Goal: Information Seeking & Learning: Learn about a topic

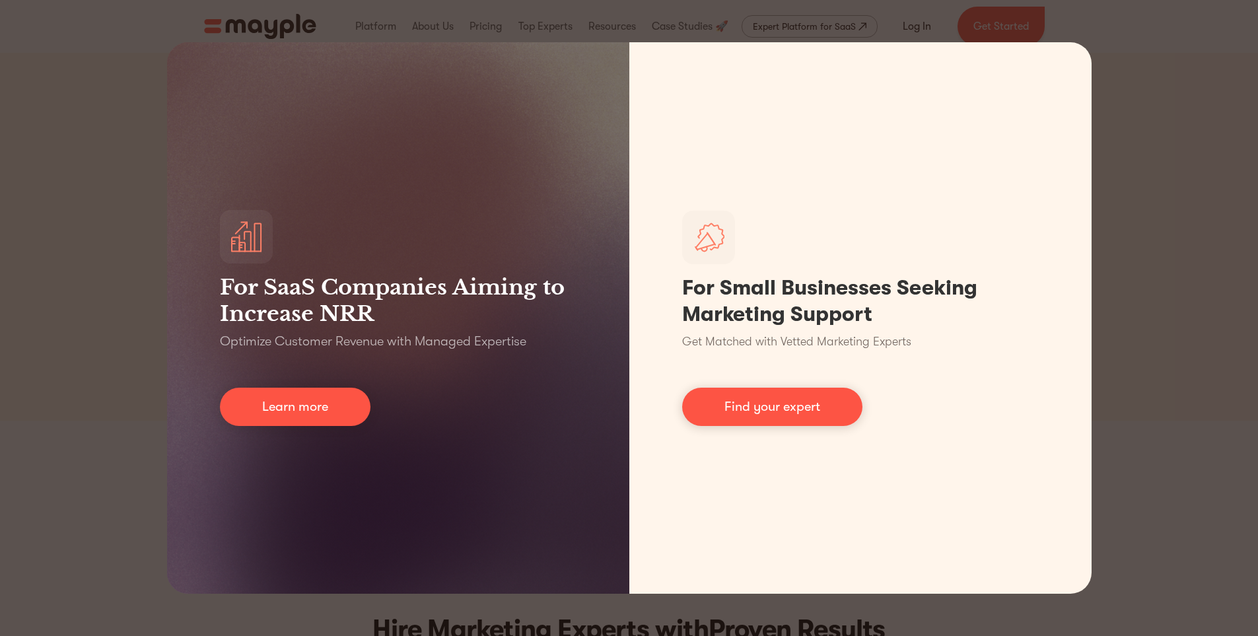
click at [1165, 275] on div "For SaaS Companies Aiming to Increase NRR Optimize Customer Revenue with Manage…" at bounding box center [629, 318] width 1258 height 636
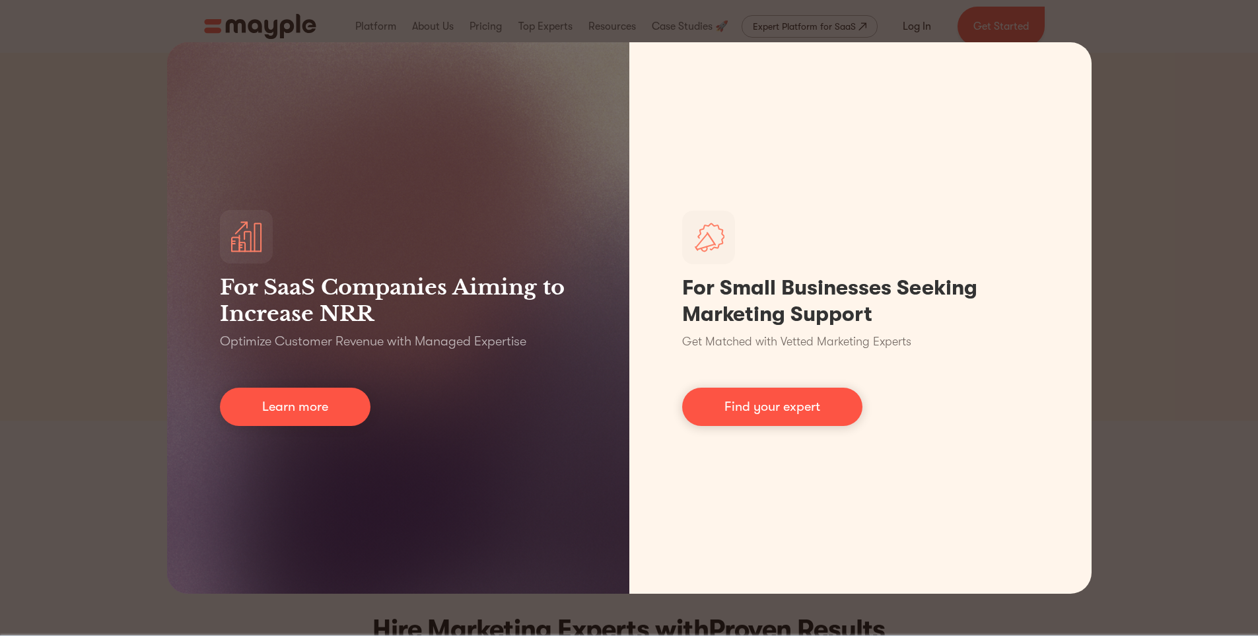
click at [89, 131] on div "For SaaS Companies Aiming to Increase NRR Optimize Customer Revenue with Manage…" at bounding box center [629, 318] width 1258 height 636
click at [1157, 77] on div "For SaaS Companies Aiming to Increase NRR Optimize Customer Revenue with Manage…" at bounding box center [629, 318] width 1258 height 636
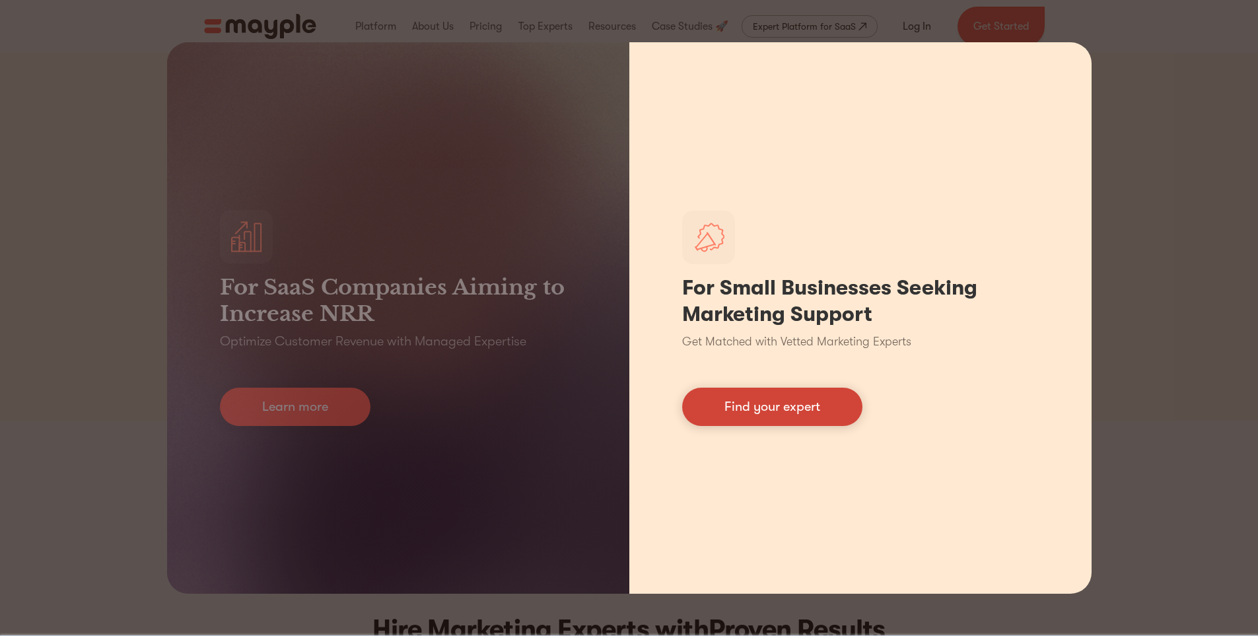
click at [840, 410] on link "Find your expert" at bounding box center [772, 407] width 180 height 38
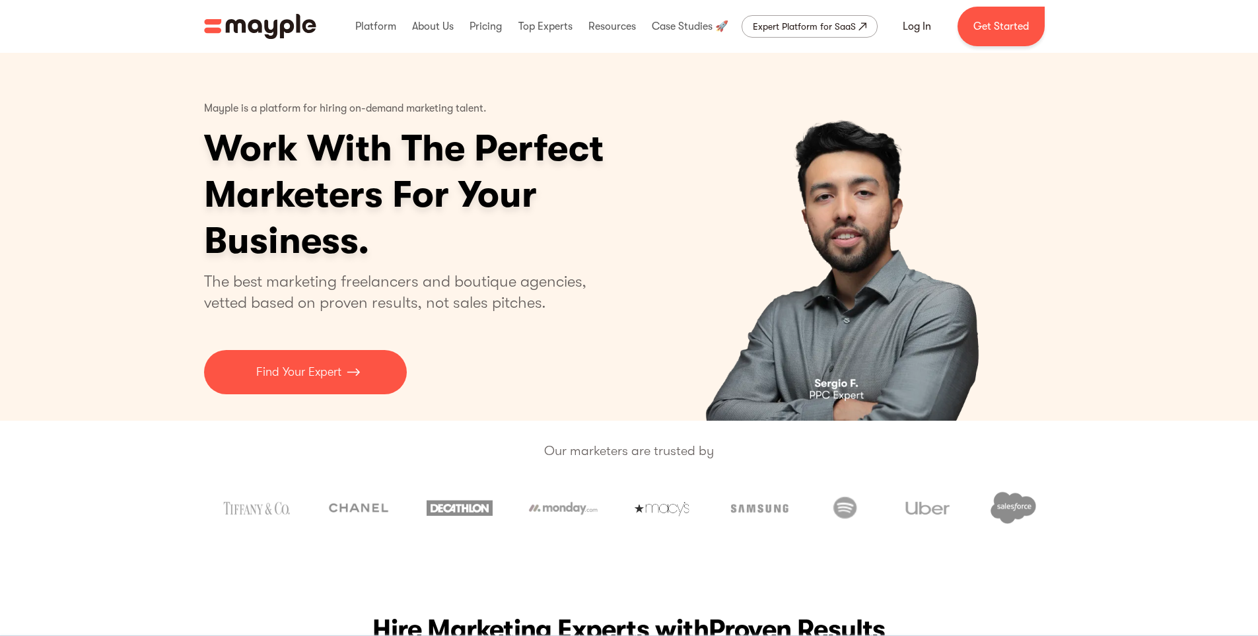
click at [176, 15] on div "Platform Mayple platform Platform Overview Platform Overview How Mayple works D…" at bounding box center [629, 27] width 1258 height 40
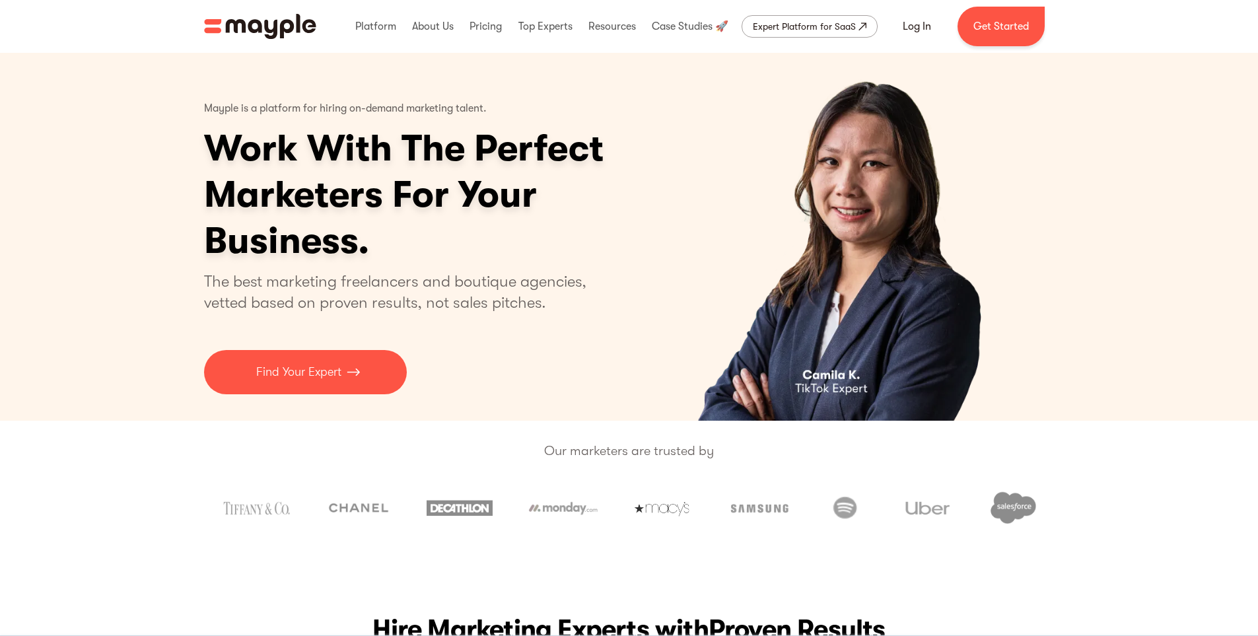
click at [117, 9] on div "Platform Mayple platform Platform Overview Platform Overview How Mayple works D…" at bounding box center [629, 27] width 1258 height 40
click at [133, 27] on div "Platform Mayple platform Platform Overview Platform Overview How Mayple works D…" at bounding box center [629, 27] width 1258 height 40
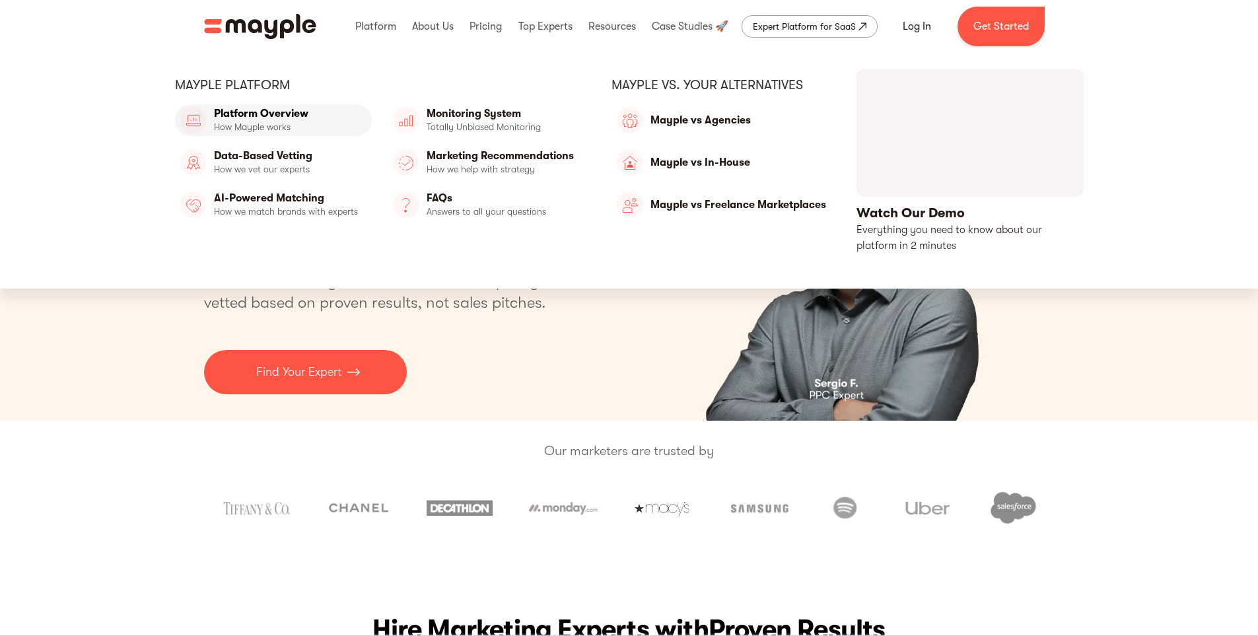
click at [281, 125] on link "Platform Overview" at bounding box center [273, 120] width 197 height 32
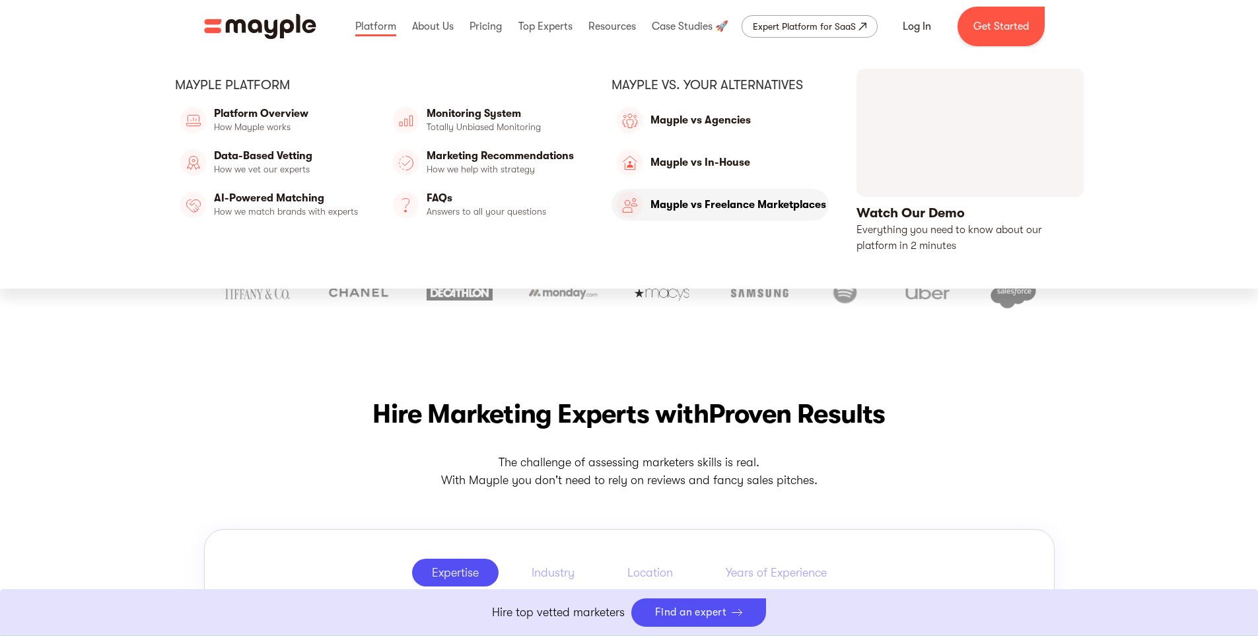
scroll to position [264, 0]
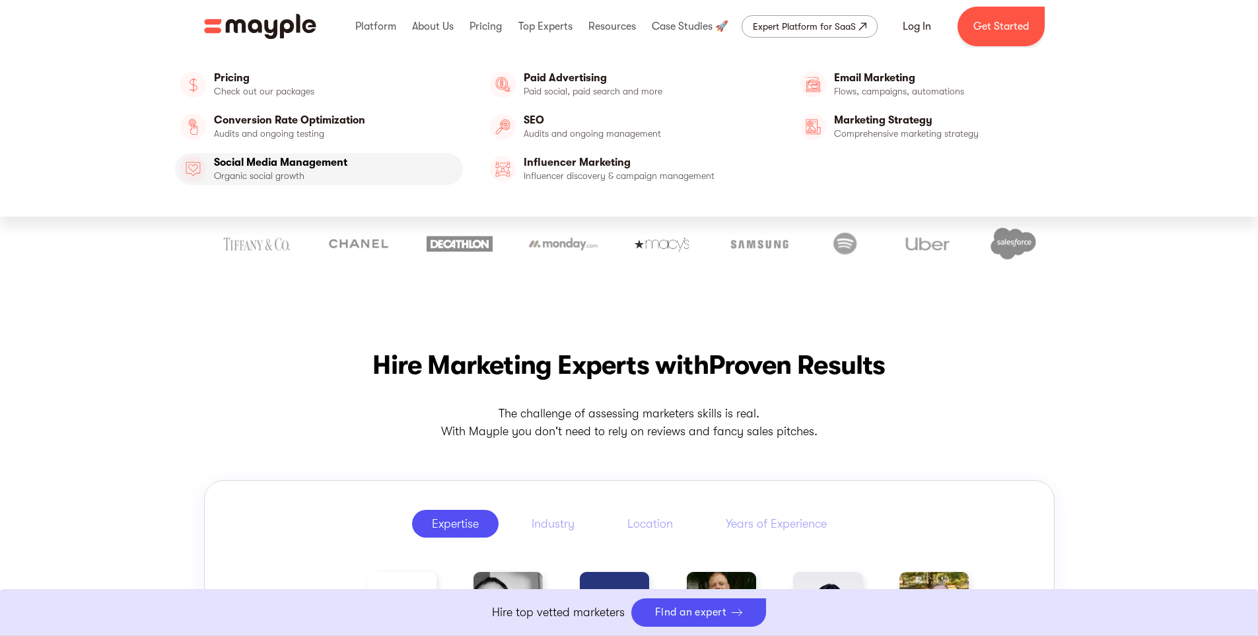
click at [276, 167] on link "Social Media Management" at bounding box center [319, 169] width 289 height 32
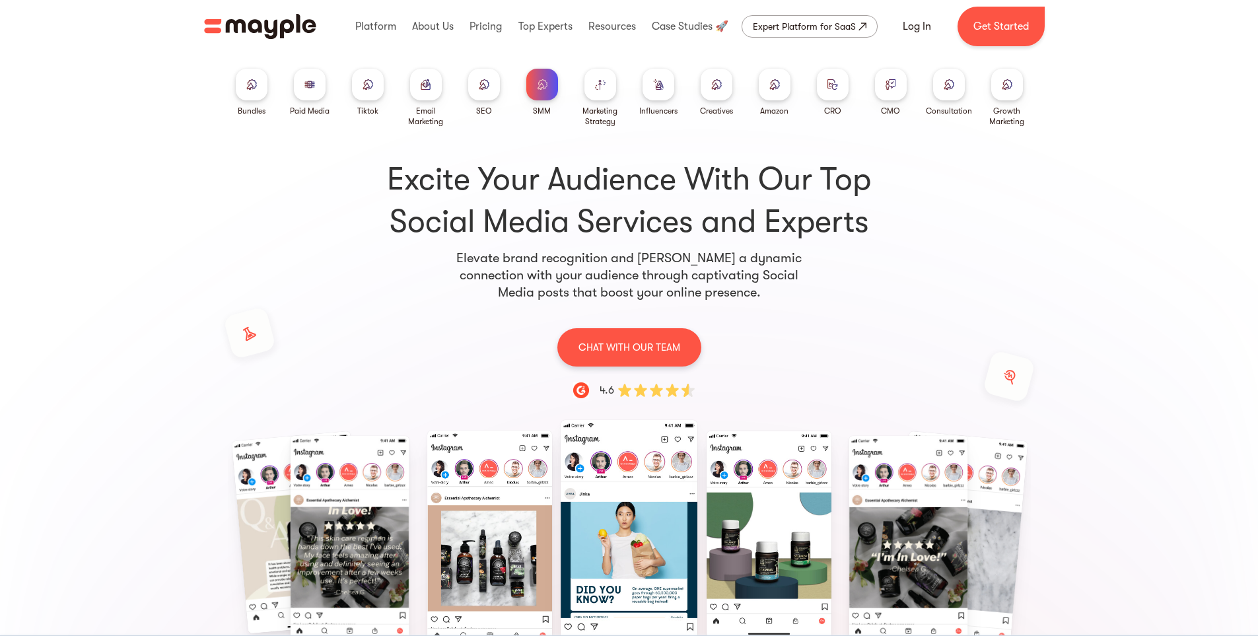
click at [1089, 173] on div "SMM Bundles Paid Media Packages TikTok Email Marketing SEO SMM Marketing Strate…" at bounding box center [629, 490] width 1258 height 875
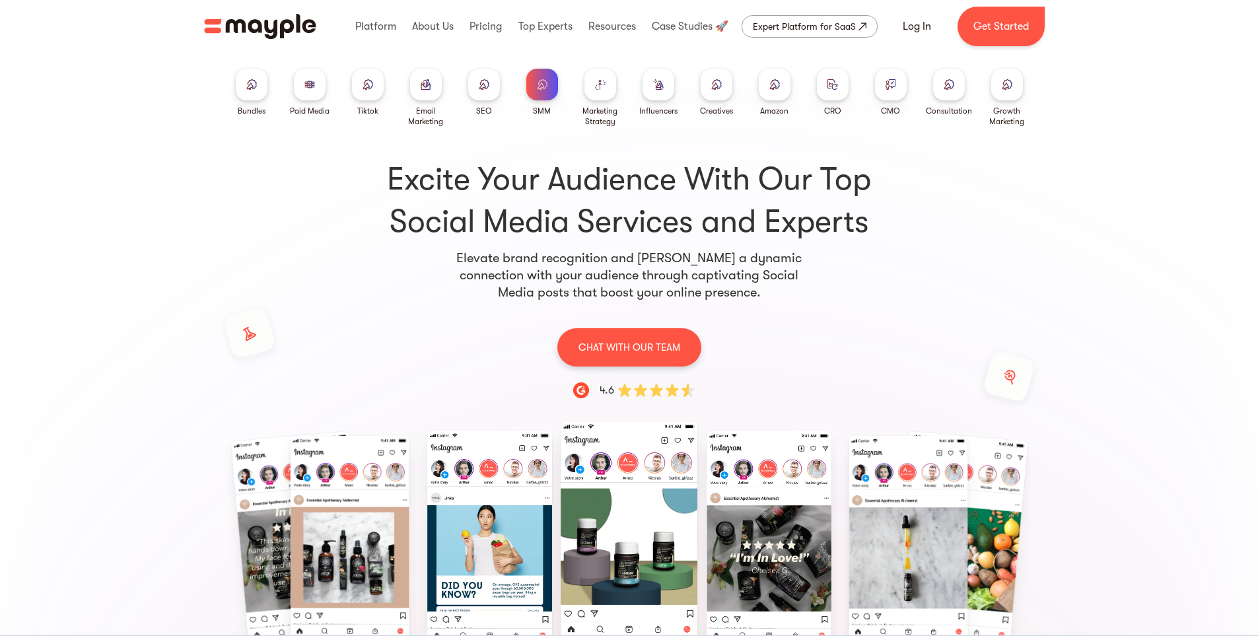
click at [1131, 167] on div "SMM Bundles Paid Media Packages TikTok Email Marketing SEO SMM Marketing Strate…" at bounding box center [629, 490] width 1258 height 875
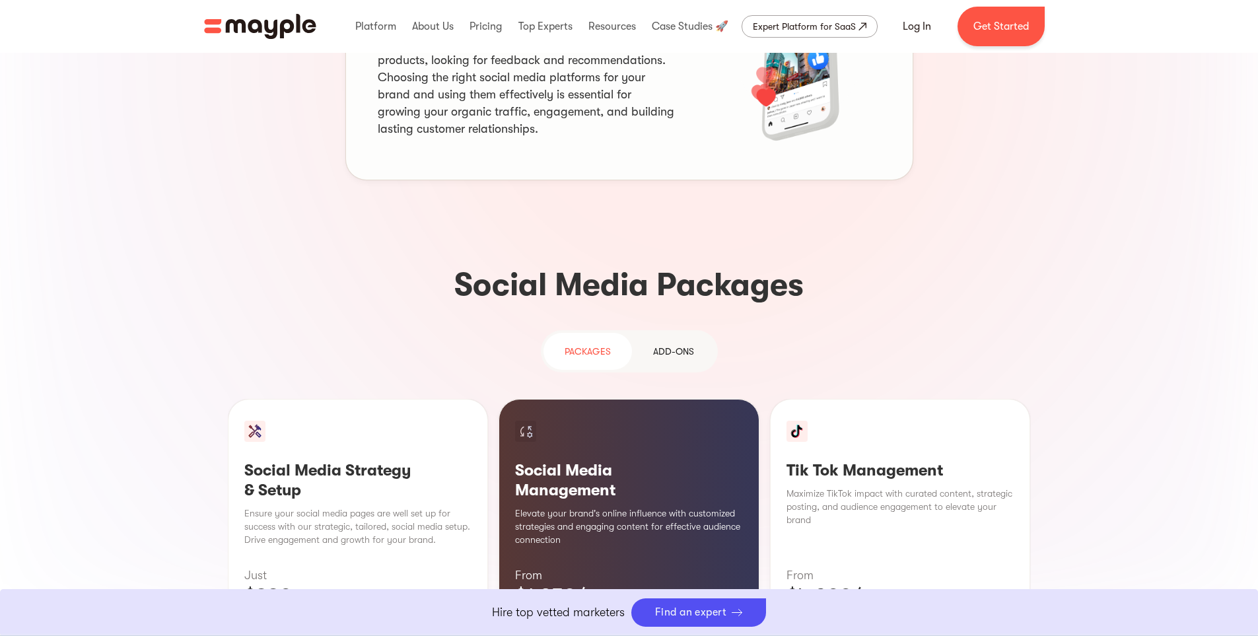
scroll to position [1189, 0]
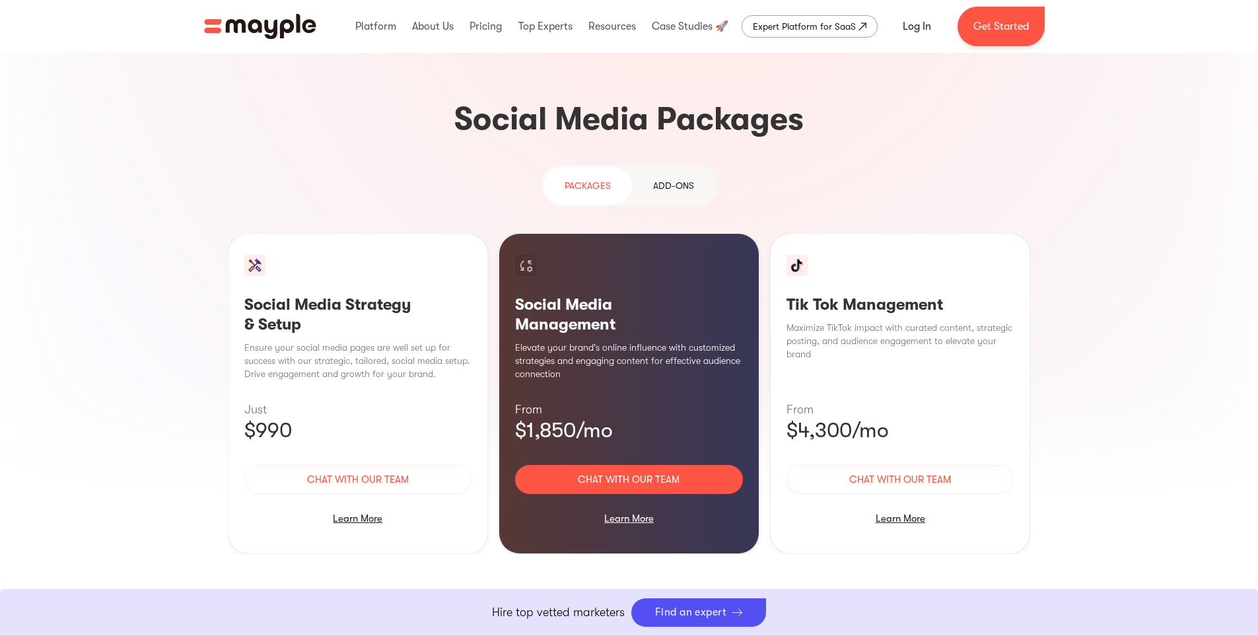
click at [715, 517] on div "PAckages Add-ons Social Media Strategy & Setup Ensure your social media pages a…" at bounding box center [629, 392] width 803 height 456
click at [928, 501] on div "PAckages Add-ons Social Media Strategy & Setup Ensure your social media pages a…" at bounding box center [629, 392] width 803 height 456
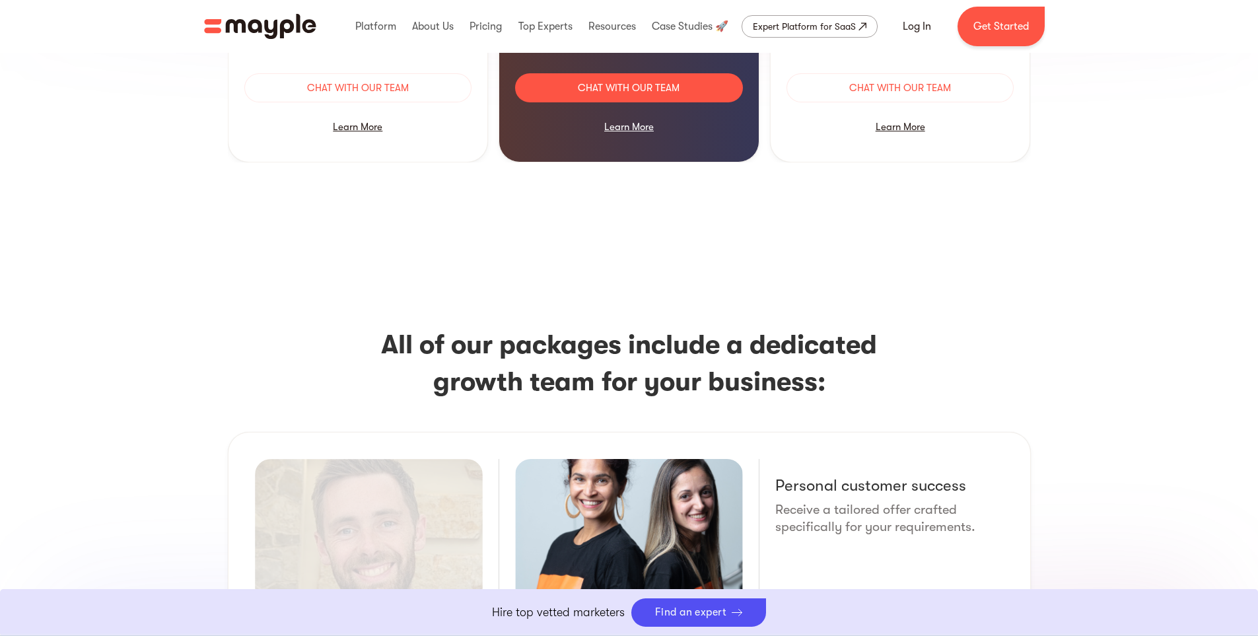
scroll to position [1718, 0]
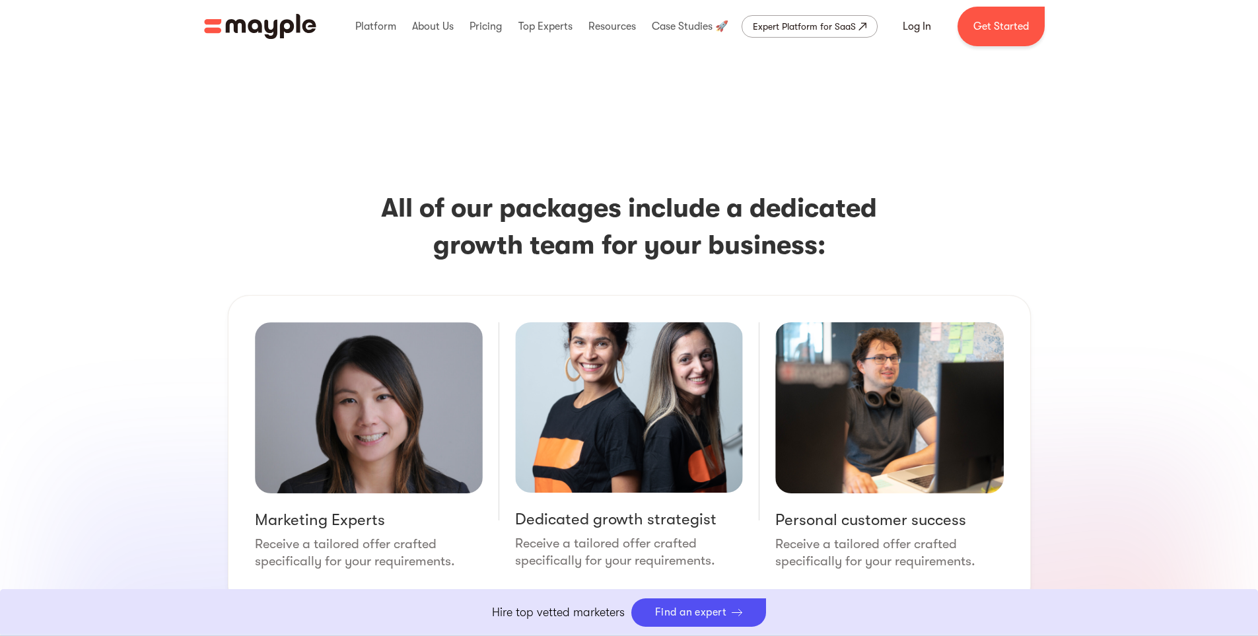
click at [1104, 388] on section "All of our packages include a dedicated growth team for your business: Marketin…" at bounding box center [629, 482] width 1258 height 717
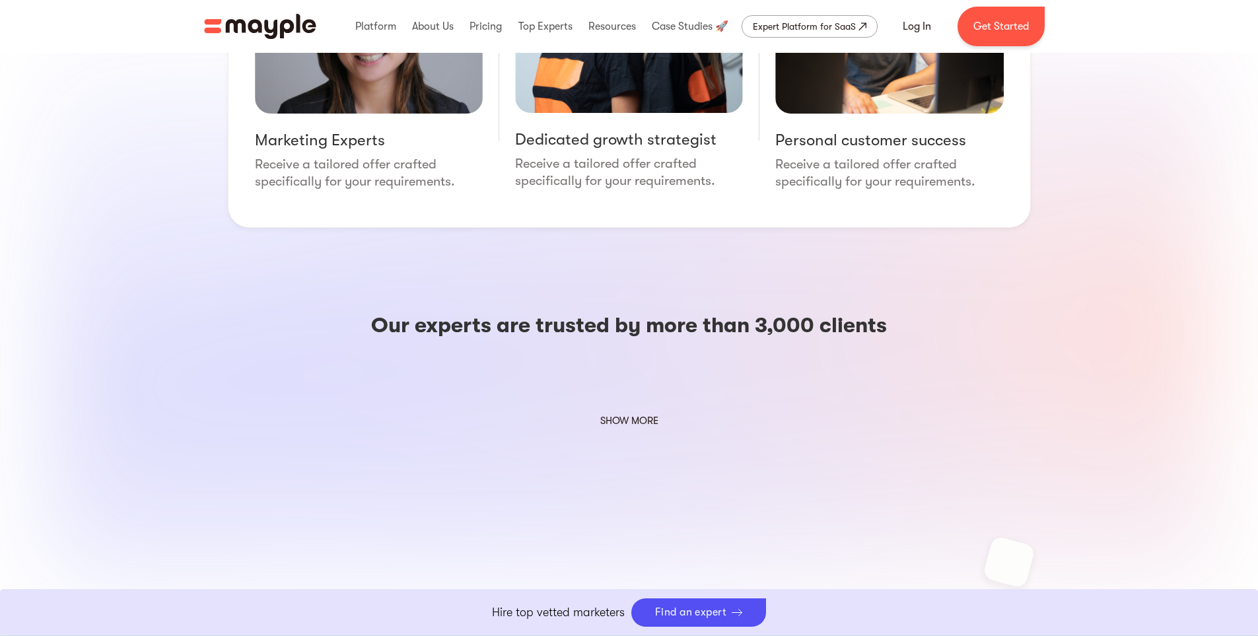
scroll to position [2114, 0]
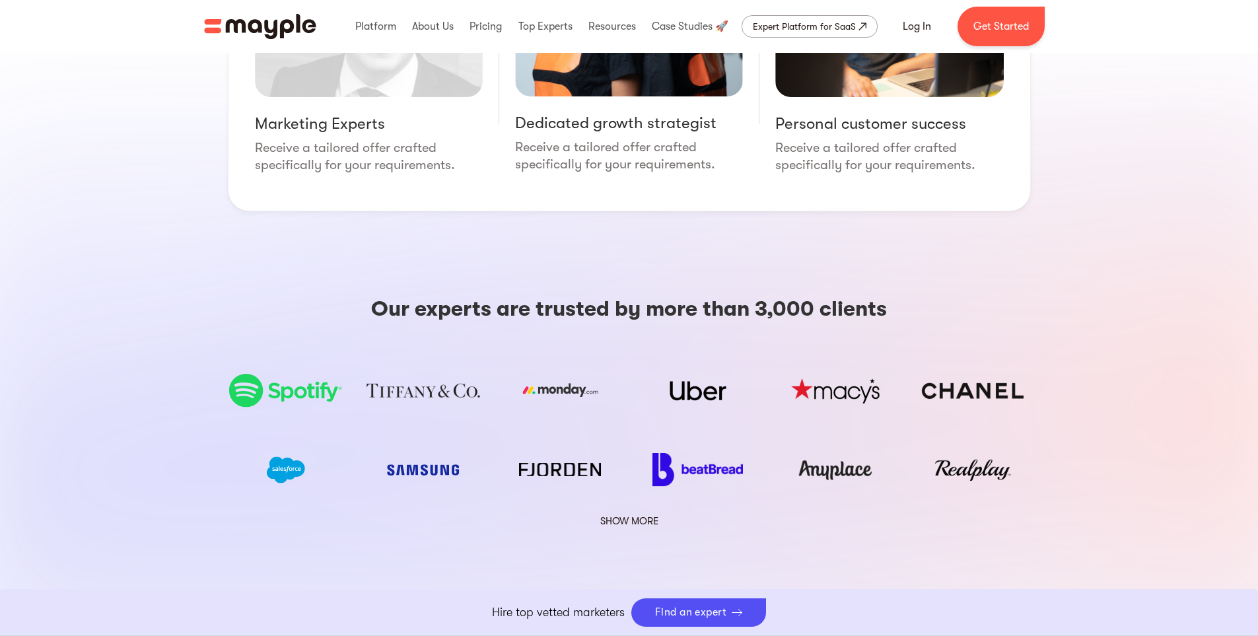
click at [618, 513] on link "SHOW MORE" at bounding box center [629, 521] width 75 height 17
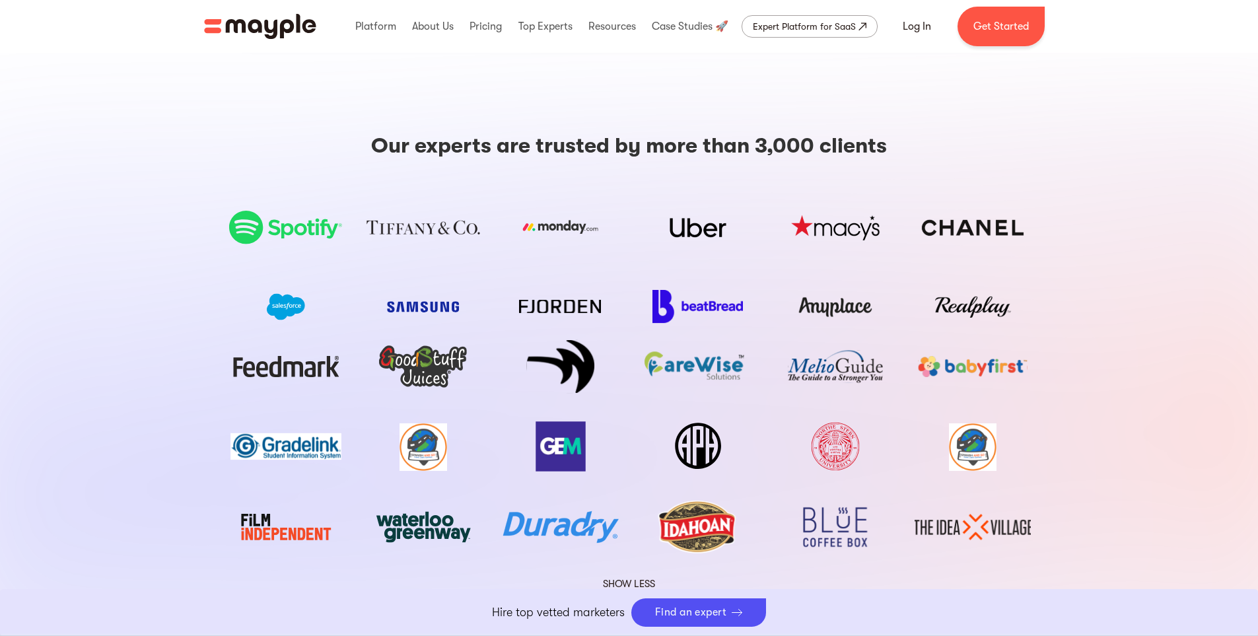
scroll to position [2226, 0]
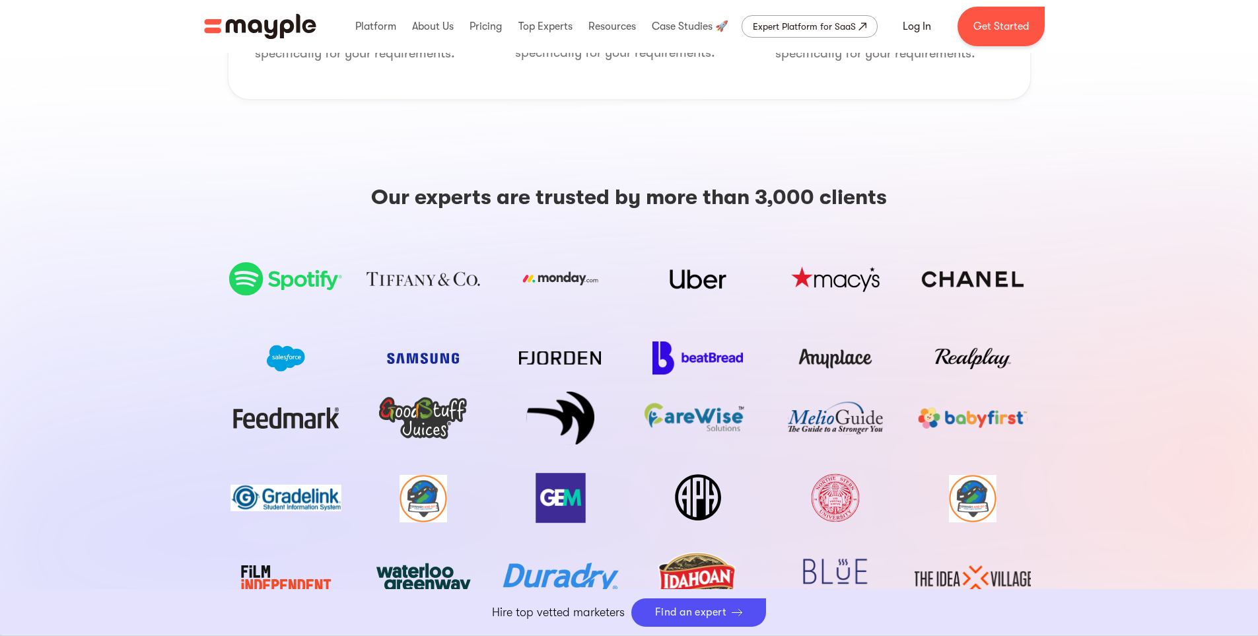
click at [976, 408] on img at bounding box center [973, 418] width 110 height 21
click at [977, 408] on img at bounding box center [973, 418] width 110 height 21
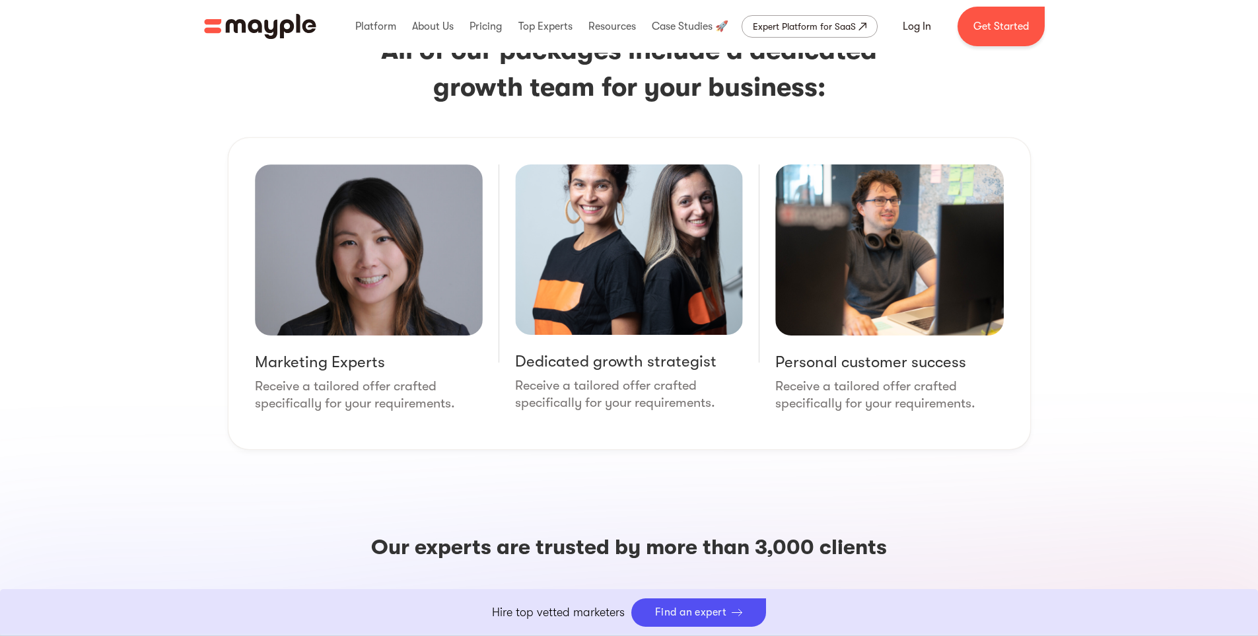
scroll to position [1873, 0]
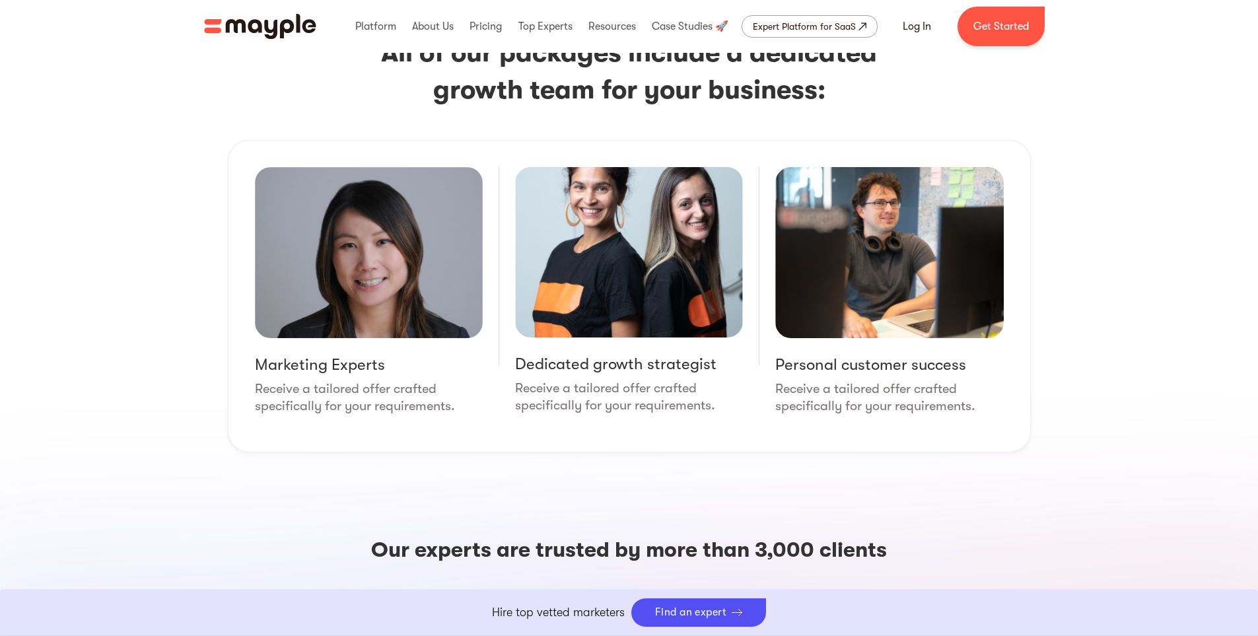
click at [1027, 318] on div "Marketing Experts Receive a tailored offer crafted specifically for your requir…" at bounding box center [629, 296] width 803 height 312
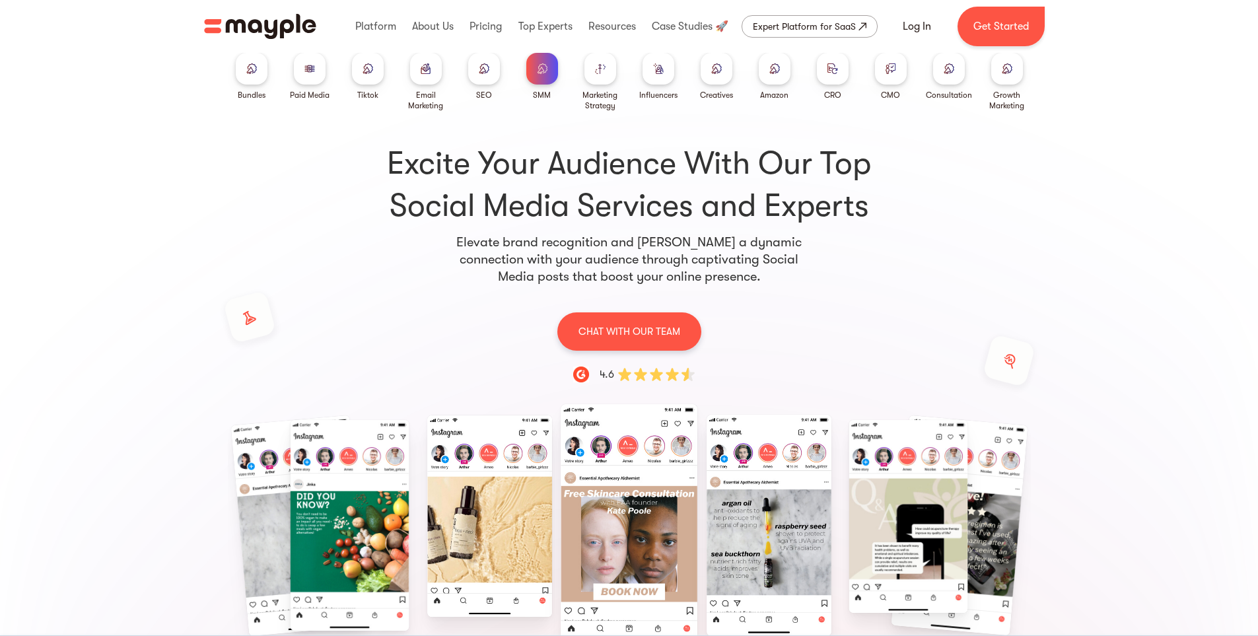
scroll to position [0, 0]
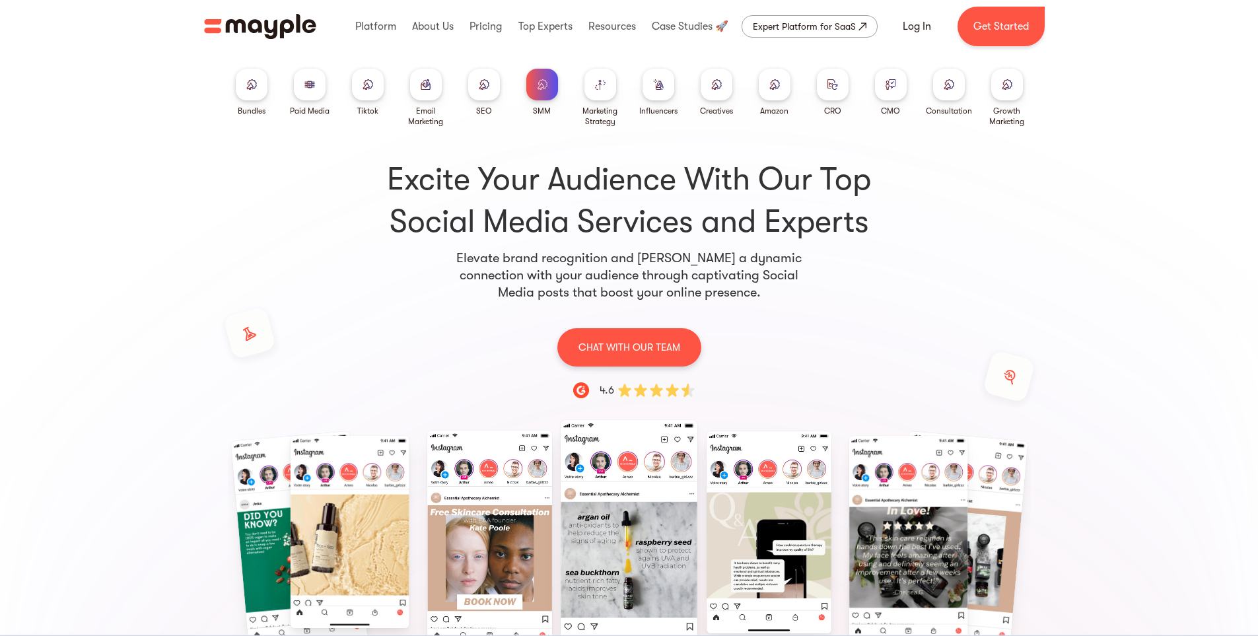
click at [1116, 219] on div "SMM Bundles Paid Media Packages TikTok Email Marketing SEO SMM Marketing Strate…" at bounding box center [629, 490] width 1258 height 875
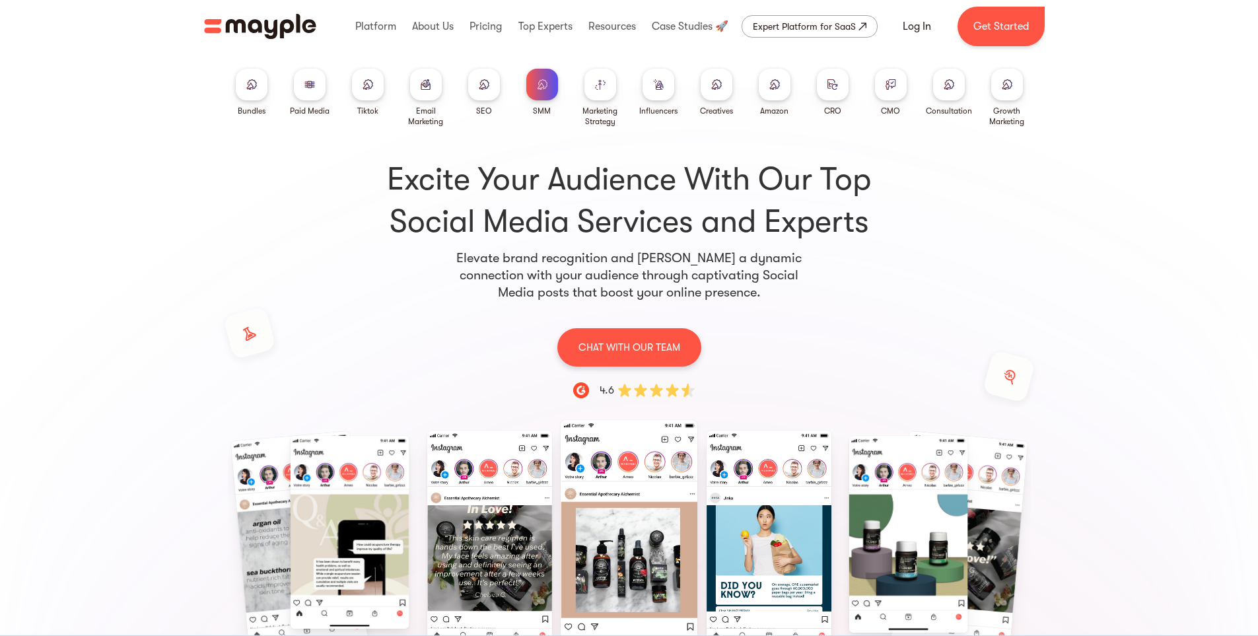
click at [764, 92] on div at bounding box center [775, 85] width 32 height 32
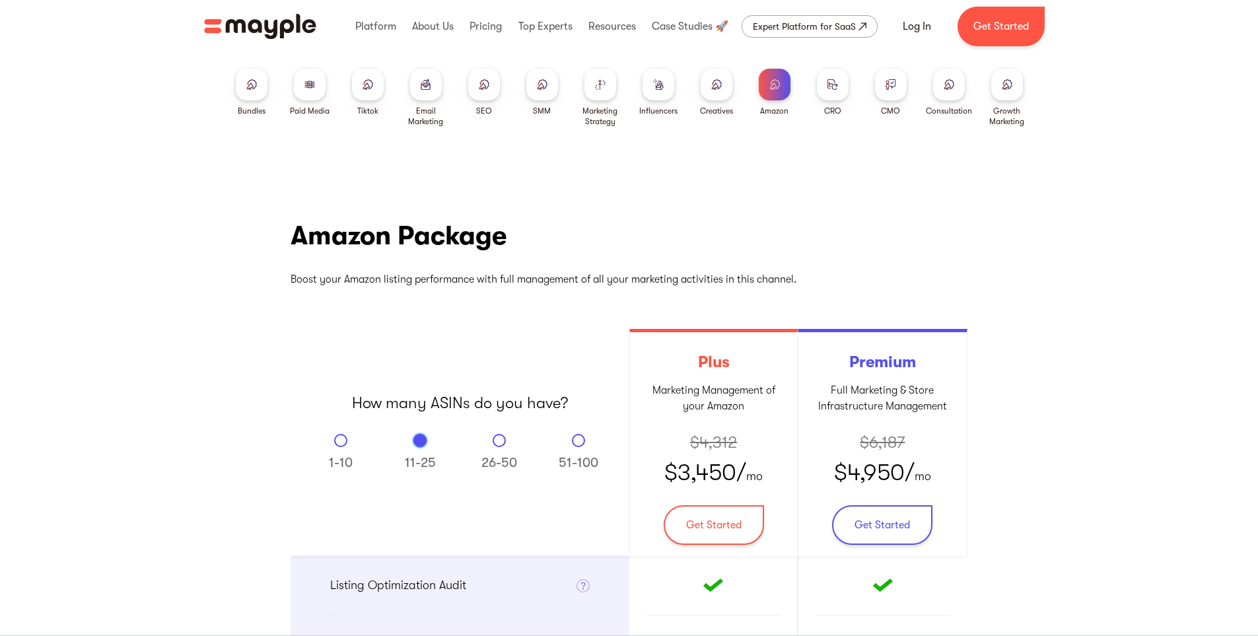
drag, startPoint x: 1173, startPoint y: 366, endPoint x: 1144, endPoint y: 363, distance: 29.9
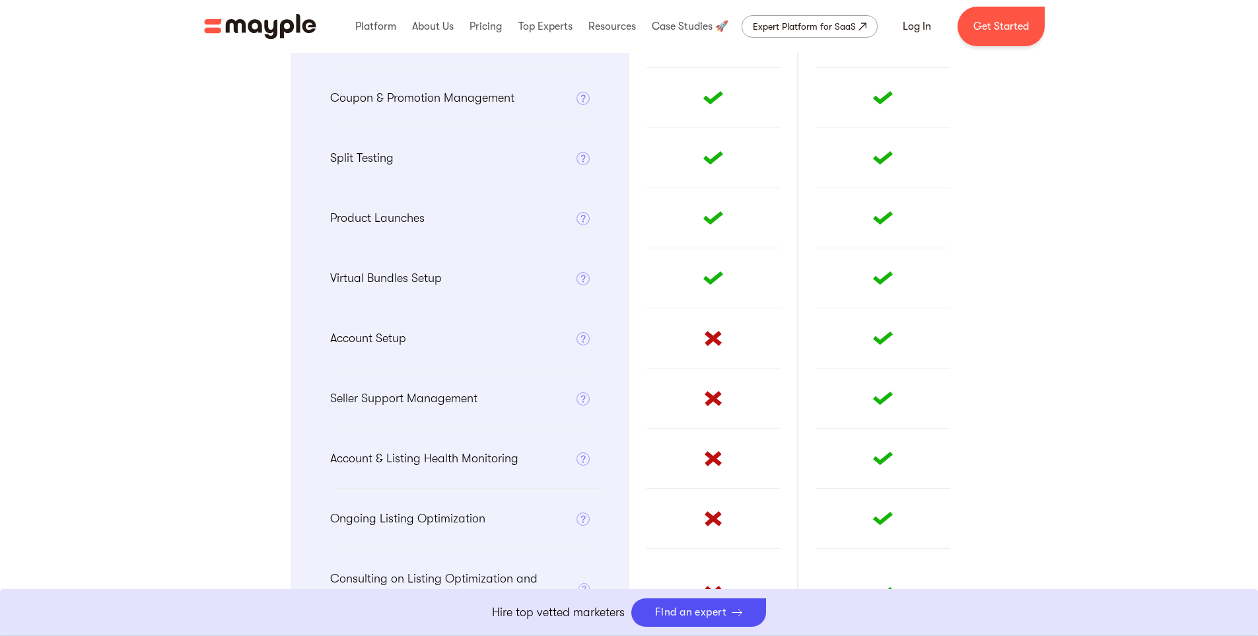
scroll to position [748, 0]
